Goal: Task Accomplishment & Management: Manage account settings

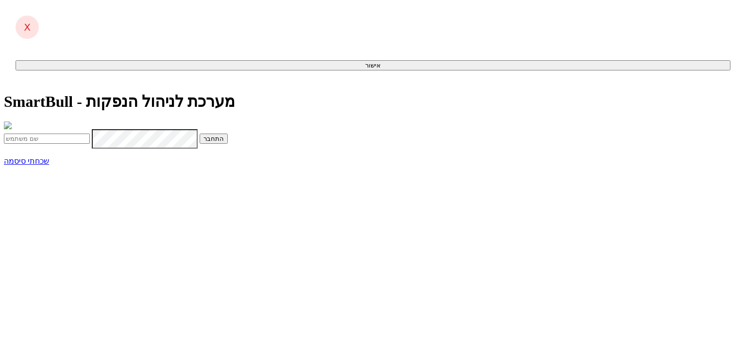
type input "[PERSON_NAME][EMAIL_ADDRESS][DOMAIN_NAME]"
click at [228, 144] on button "התחבר" at bounding box center [214, 139] width 28 height 10
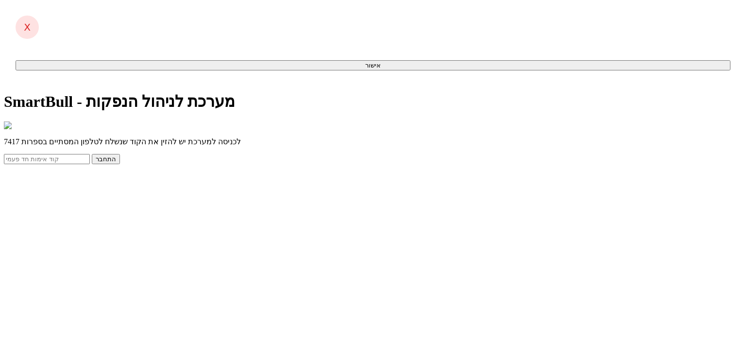
click at [90, 164] on input "text" at bounding box center [47, 159] width 86 height 10
type input "132263"
click at [92, 154] on button "התחבר" at bounding box center [106, 159] width 28 height 10
click at [120, 164] on button "התחבר" at bounding box center [106, 159] width 28 height 10
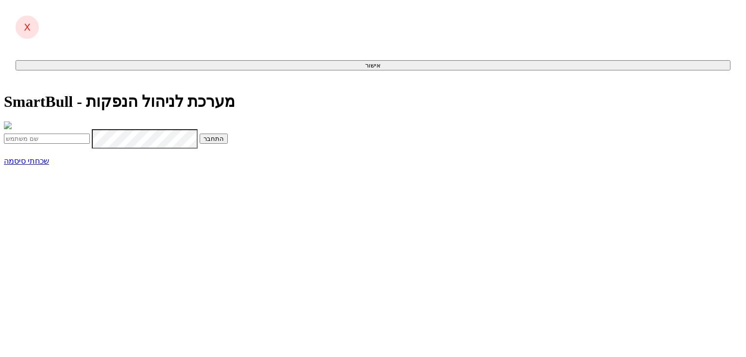
type input "anna@dcapital.co.il"
click at [228, 144] on button "התחבר" at bounding box center [214, 139] width 28 height 10
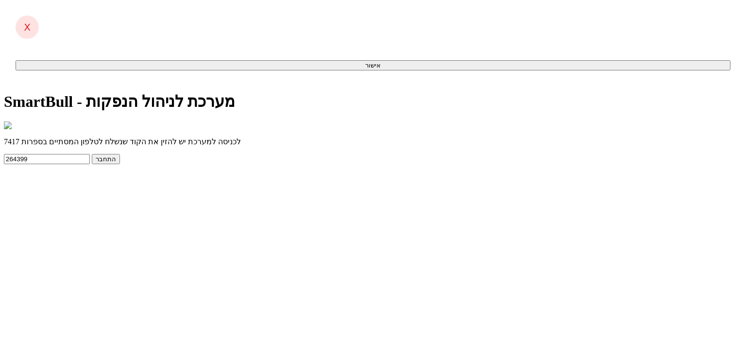
type input "264399"
click at [92, 154] on button "התחבר" at bounding box center [106, 159] width 28 height 10
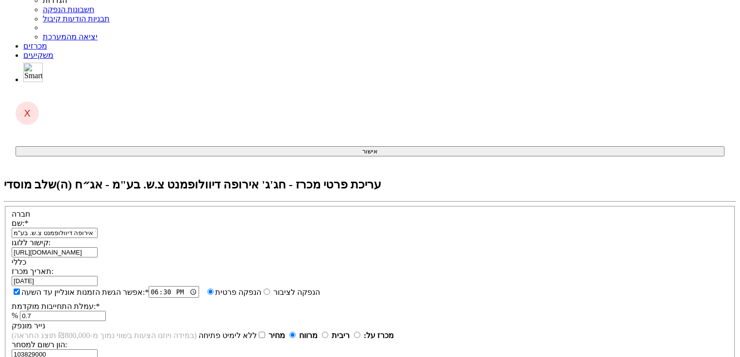
scroll to position [259, 0]
